Goal: Task Accomplishment & Management: Use online tool/utility

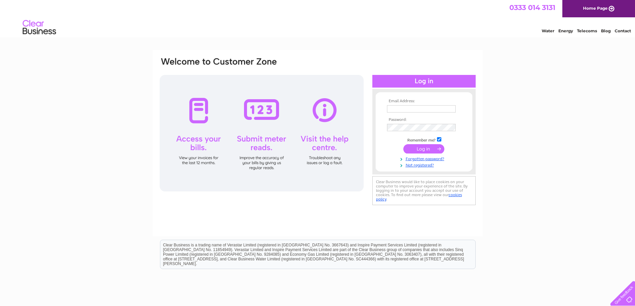
type input "[PERSON_NAME][EMAIL_ADDRESS][DOMAIN_NAME]"
click at [420, 147] on input "submit" at bounding box center [423, 148] width 41 height 9
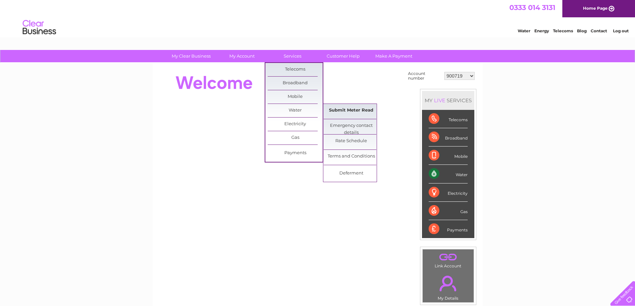
click at [332, 110] on link "Submit Meter Read" at bounding box center [351, 110] width 55 height 13
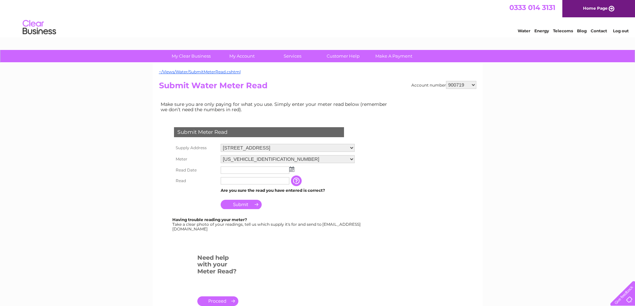
click at [473, 85] on select "900719 900720 900721 900722 900724 907163 917749 919306 921360 928449 931316 93…" at bounding box center [461, 85] width 30 height 8
select select "1101654"
click at [446, 81] on select "900719 900720 900721 900722 900724 907163 917749 919306 921360 928449 931316 93…" at bounding box center [461, 85] width 30 height 8
click at [292, 169] on img at bounding box center [291, 169] width 5 height 5
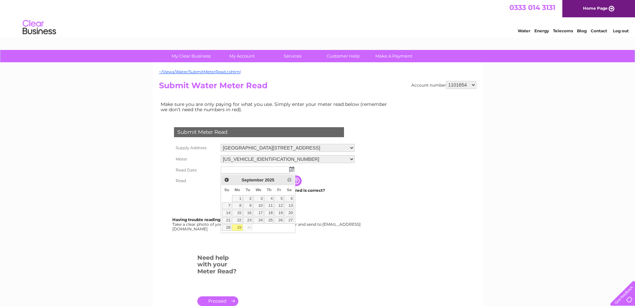
click at [239, 226] on link "29" at bounding box center [237, 228] width 10 height 7
type input "2025/09/29"
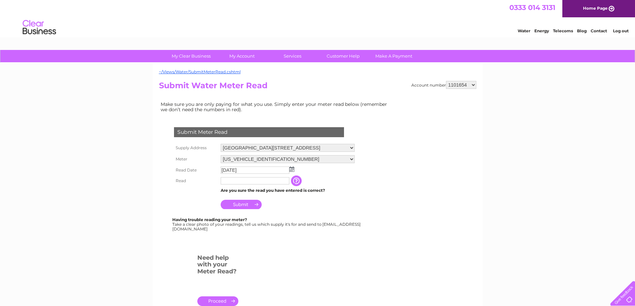
click at [266, 182] on input "text" at bounding box center [255, 180] width 69 height 7
type input "224"
click at [238, 205] on input "Submit" at bounding box center [241, 205] width 41 height 9
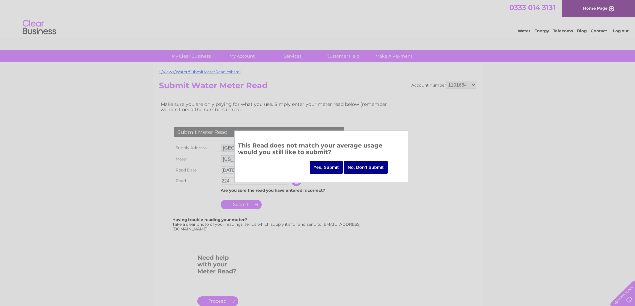
click at [316, 167] on input "Yes, Submit" at bounding box center [326, 167] width 33 height 13
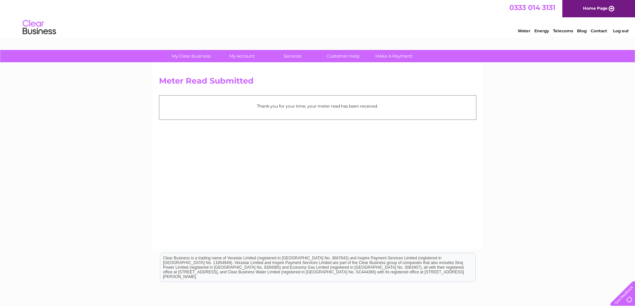
click at [621, 31] on link "Log out" at bounding box center [621, 30] width 16 height 5
